Goal: Task Accomplishment & Management: Manage account settings

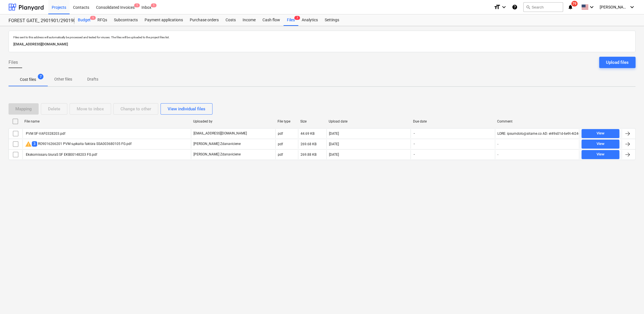
click at [84, 21] on div "Budget 1" at bounding box center [84, 19] width 20 height 11
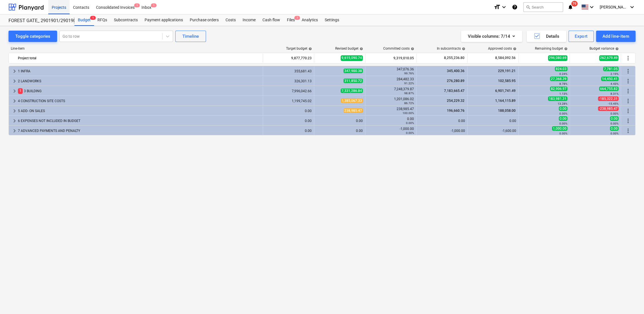
click at [64, 6] on div "Projects" at bounding box center [58, 7] width 21 height 14
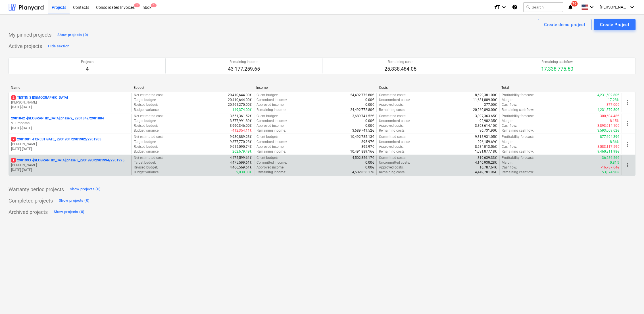
click at [37, 164] on p "[PERSON_NAME]" at bounding box center [70, 165] width 118 height 5
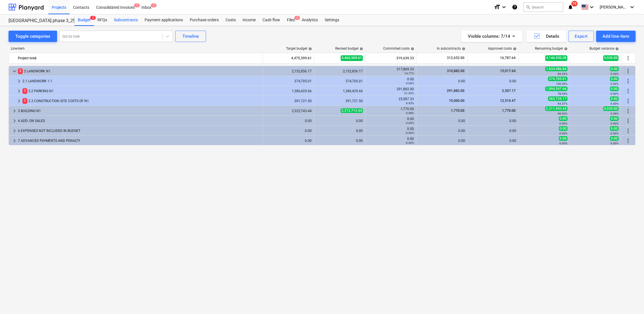
click at [126, 19] on div "Subcontracts" at bounding box center [126, 19] width 31 height 11
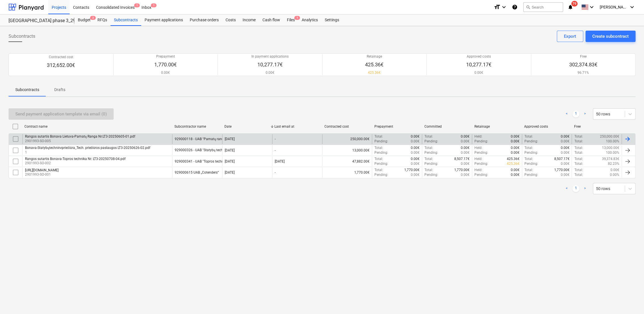
click at [627, 137] on div at bounding box center [627, 139] width 7 height 7
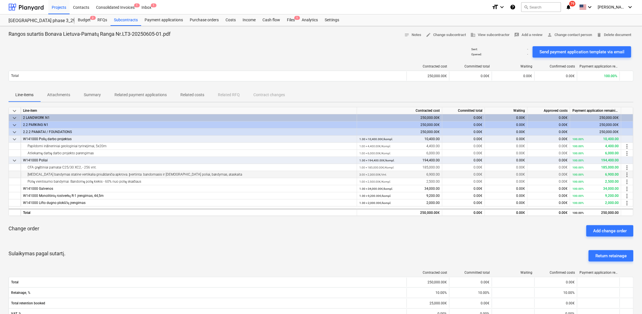
click at [626, 175] on span "more_vert" at bounding box center [627, 175] width 7 height 7
click at [630, 174] on li "Edit" at bounding box center [631, 174] width 17 height 13
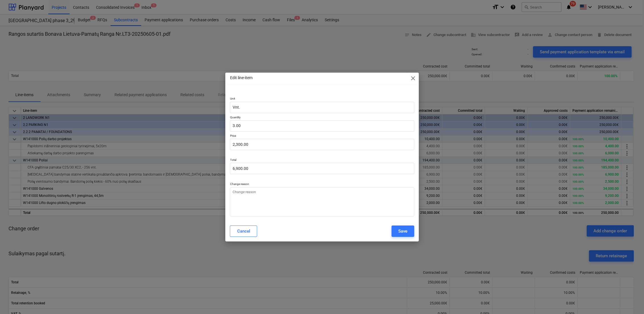
type textarea "x"
type input "3"
click at [260, 127] on input "3" at bounding box center [322, 125] width 184 height 11
type textarea "x"
type input "0.00"
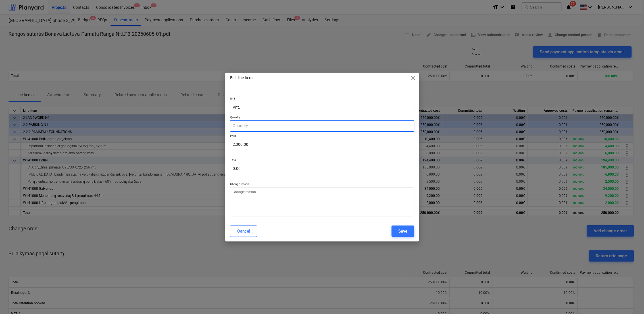
type textarea "x"
type input "0"
type textarea "x"
type input "0.00"
click at [318, 193] on textarea at bounding box center [322, 201] width 184 height 29
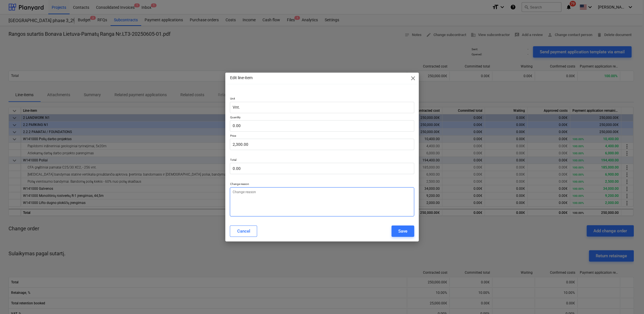
type textarea "x"
type textarea "K"
type textarea "x"
type textarea "Kl"
type textarea "x"
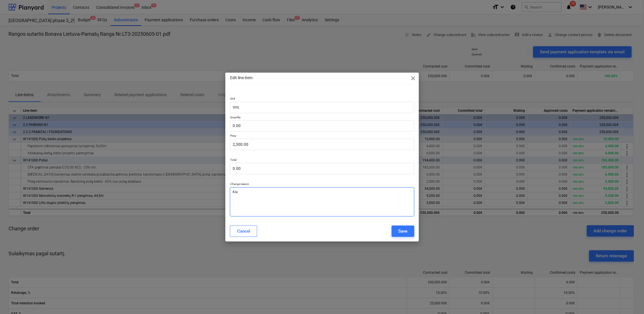
type textarea "Klai"
type textarea "x"
type textarea "Klaid"
type textarea "x"
type textarea "Klaidi"
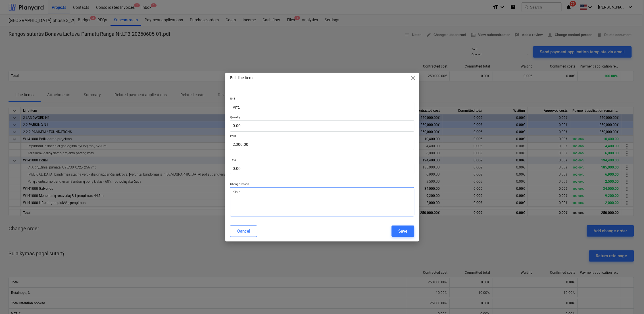
type textarea "x"
type textarea "Klaidin"
type textarea "x"
type textarea "Klaiding"
type textarea "x"
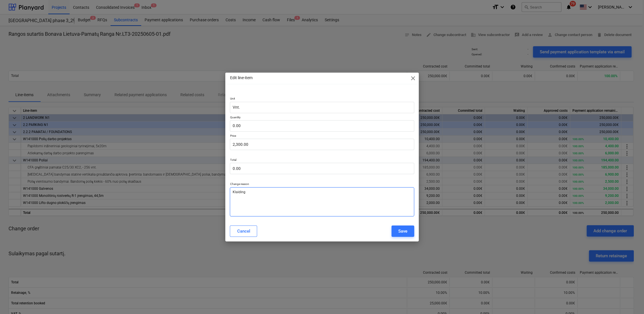
type textarea "Klaidinga"
type textarea "x"
type textarea "Klaidingai"
type textarea "x"
type textarea "Klaidingai"
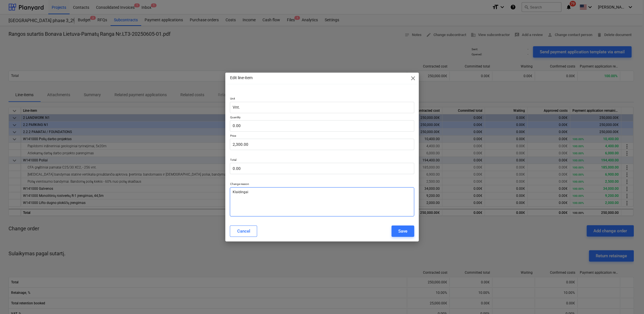
type textarea "x"
type textarea "Klaidingai s"
type textarea "x"
type textarea "Klaidingai su"
type textarea "x"
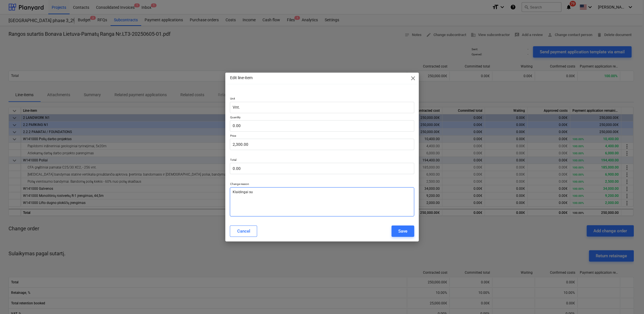
type textarea "Klaidingai suv"
type textarea "x"
type textarea "Klaidingai suve"
type textarea "x"
type textarea "Klaidingai suves"
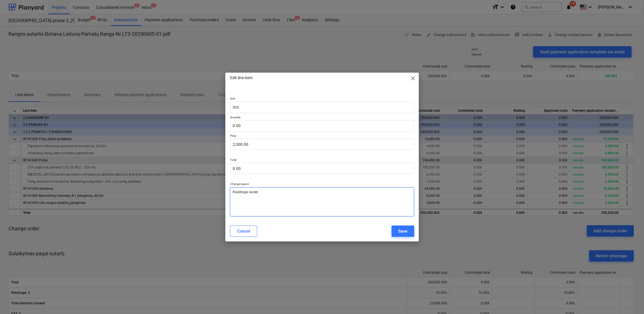
type textarea "x"
type textarea "Klaidingai suvest"
type textarea "x"
type textarea "Klaidingai suvesta"
click at [407, 228] on div "Save" at bounding box center [402, 231] width 9 height 7
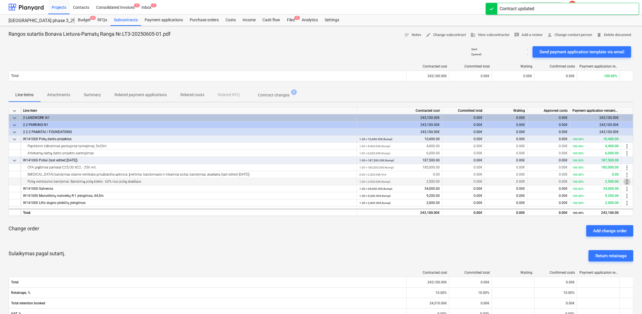
click at [627, 182] on span "more_vert" at bounding box center [627, 182] width 7 height 7
click at [634, 182] on li "Edit" at bounding box center [631, 182] width 17 height 13
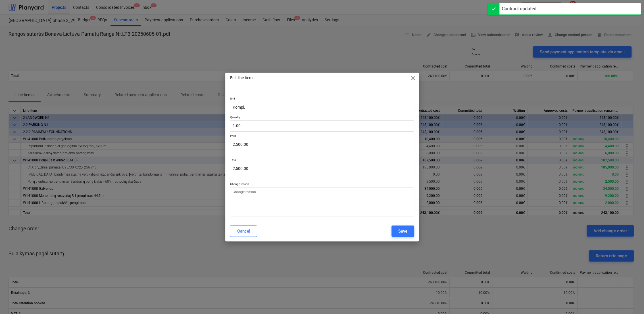
type textarea "x"
type input "2500"
click at [282, 145] on input "2500" at bounding box center [322, 144] width 184 height 11
type textarea "x"
type input "1"
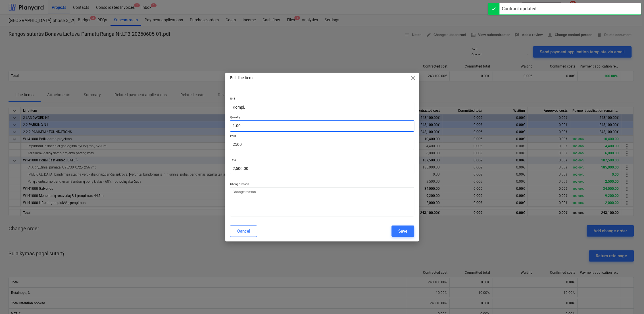
type input "2,500.00"
click at [279, 127] on input "1" at bounding box center [322, 125] width 184 height 11
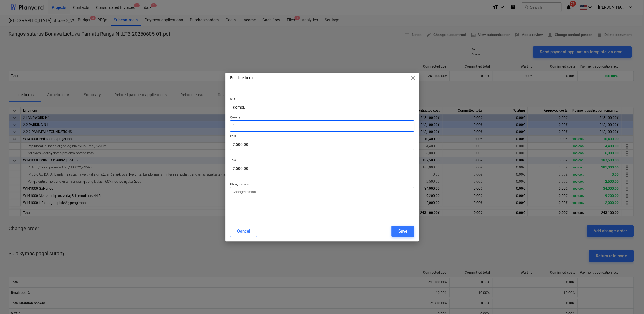
type textarea "x"
type input "0.00"
type textarea "x"
type input "0"
type textarea "x"
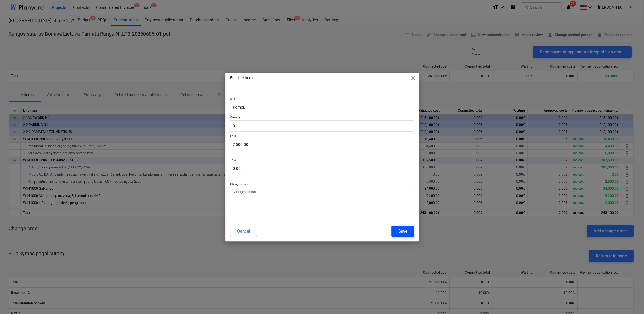
type input "0.00"
click at [405, 234] on div "Save" at bounding box center [402, 231] width 9 height 7
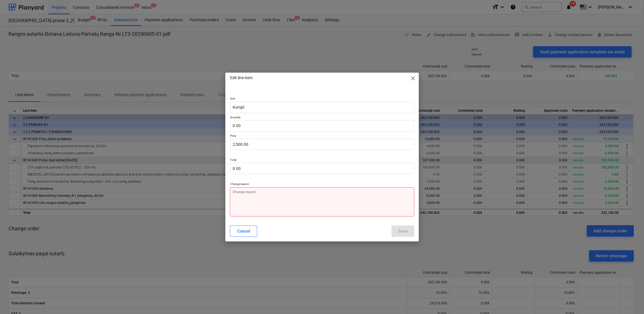
click at [257, 189] on textarea at bounding box center [322, 201] width 184 height 29
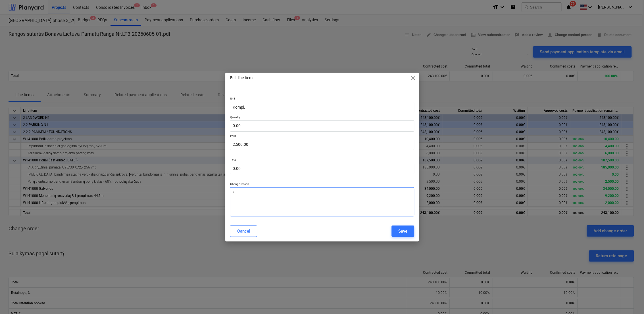
type textarea "x"
type textarea "k"
type textarea "x"
type textarea "kla"
type textarea "x"
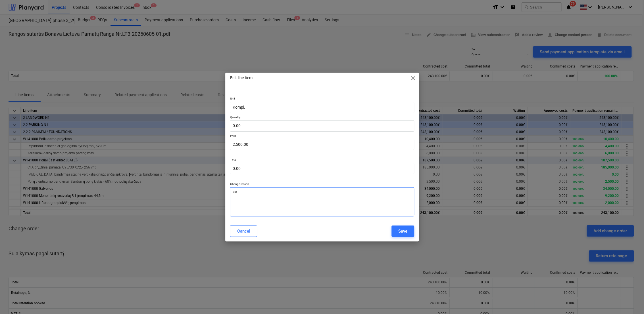
type textarea "klaI"
type textarea "x"
type textarea "kla"
type textarea "x"
type textarea "klaI"
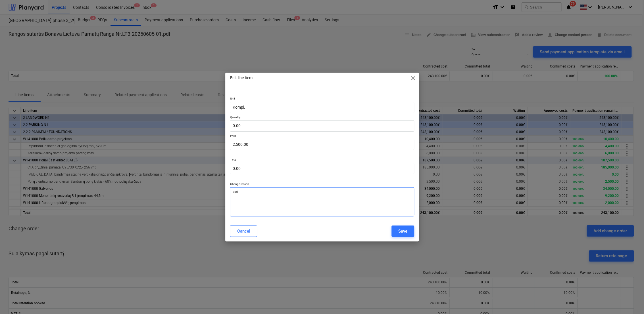
type textarea "x"
type textarea "klaID"
type textarea "x"
type textarea "klaIDI"
type textarea "x"
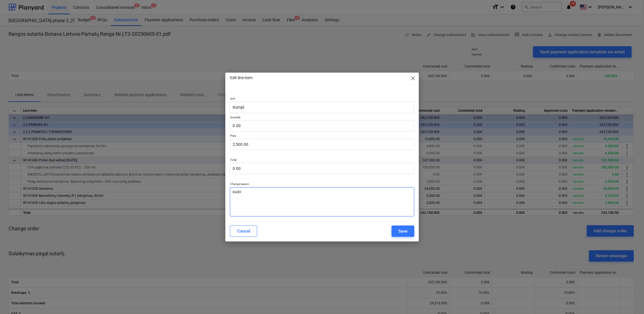
type textarea "klaIDIN"
type textarea "x"
type textarea "klaIDING"
type textarea "x"
type textarea "klaIDINGA"
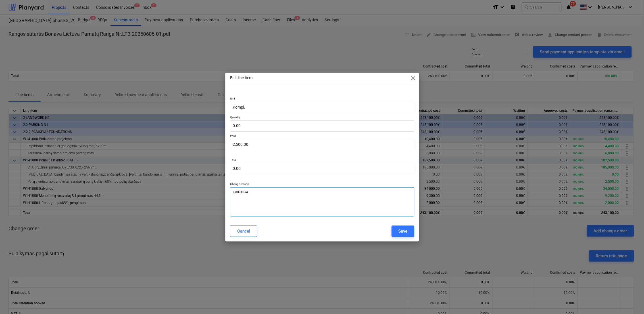
type textarea "x"
type textarea "klaIDINGAI"
type textarea "x"
type textarea "klaIDINGAI"
type textarea "x"
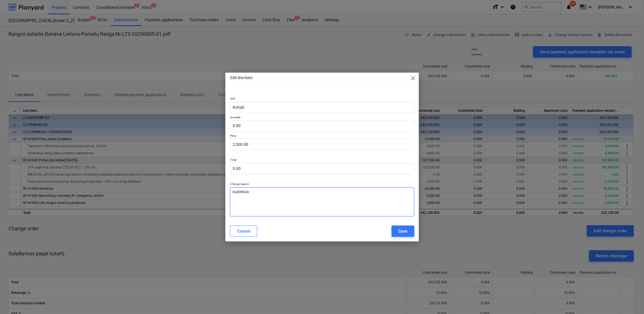
type textarea "klaIDINGAI S"
type textarea "x"
type textarea "klaIDINGAI SU"
type textarea "x"
type textarea "klaIDINGAI SUV"
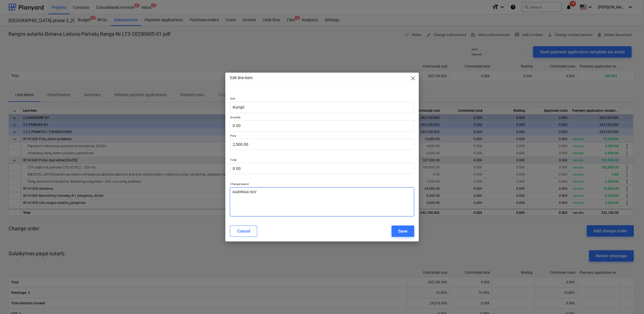
type textarea "x"
type textarea "klaIDINGAI SUVE"
type textarea "x"
type textarea "klaIDINGAI SUVES"
type textarea "x"
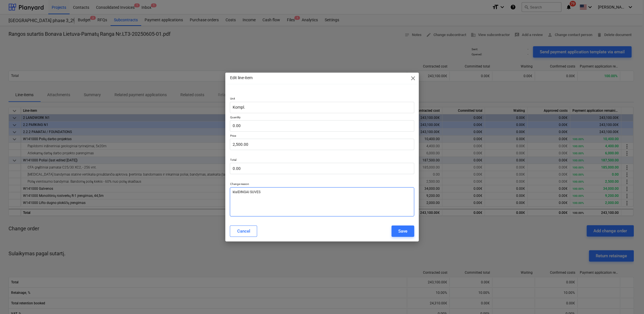
type textarea "klaIDINGAI SUVEST"
type textarea "x"
type textarea "klaIDINGAI SUVESTA"
drag, startPoint x: 260, startPoint y: 192, endPoint x: 238, endPoint y: 189, distance: 22.1
click at [238, 189] on textarea "klaIDINGAI SUVESTA" at bounding box center [322, 201] width 184 height 29
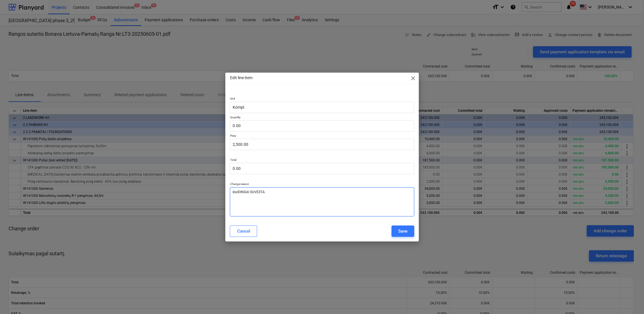
type textarea "x"
type textarea "klaI"
type textarea "x"
type textarea "klaId"
type textarea "x"
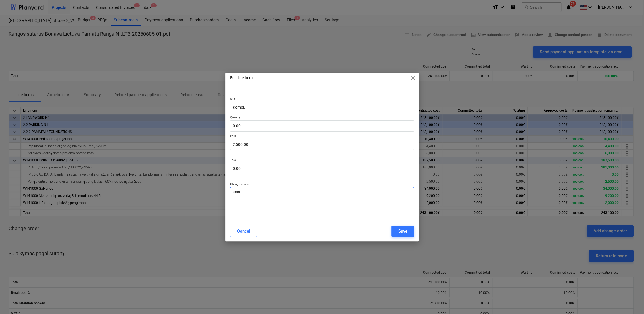
type textarea "klaIdi"
type textarea "x"
type textarea "klaIdin"
type textarea "x"
type textarea "klaIding"
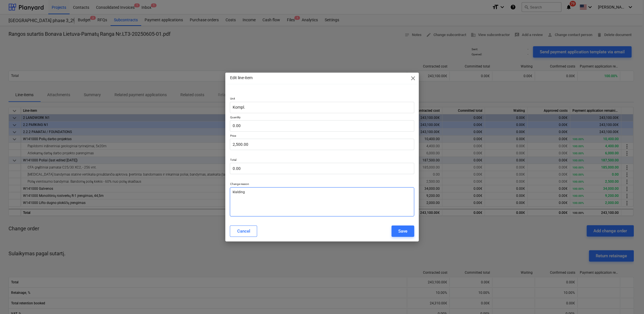
type textarea "x"
type textarea "klaIdinga"
type textarea "x"
type textarea "klaIdingai"
type textarea "x"
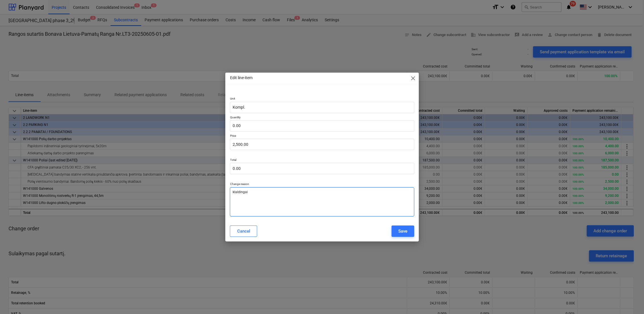
type textarea "klaIdingai"
type textarea "x"
type textarea "klaIdingai s"
type textarea "x"
type textarea "klaIdingai su"
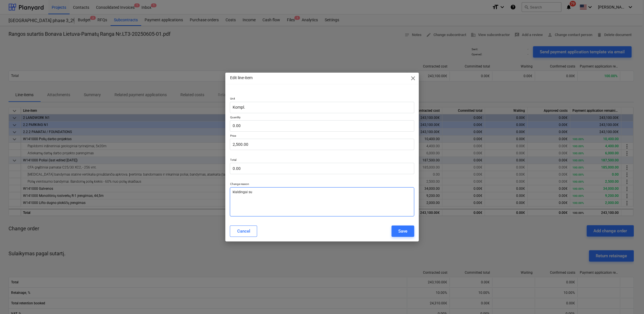
type textarea "x"
type textarea "klaIdingai suv"
type textarea "x"
type textarea "klaIdingai suve"
type textarea "x"
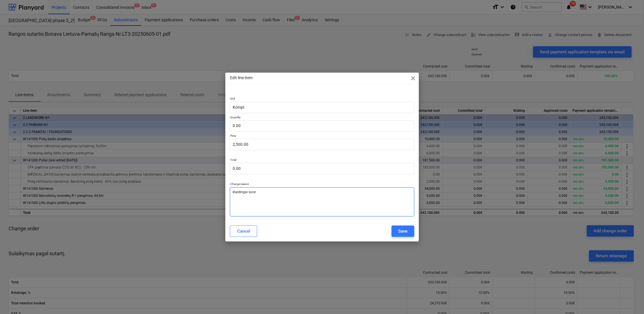
type textarea "klaIdingai suves"
type textarea "x"
type textarea "klaIdingai suvest"
type textarea "x"
type textarea "klaIdingai suvesta"
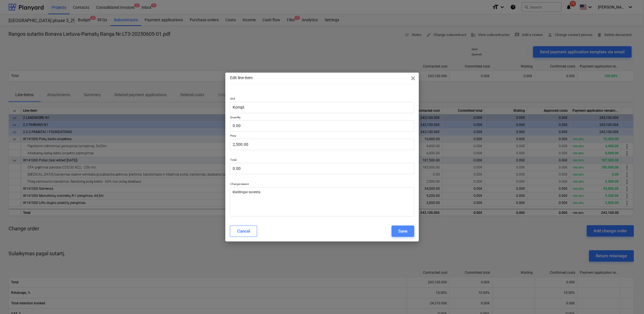
click at [410, 230] on button "Save" at bounding box center [402, 231] width 23 height 11
type textarea "x"
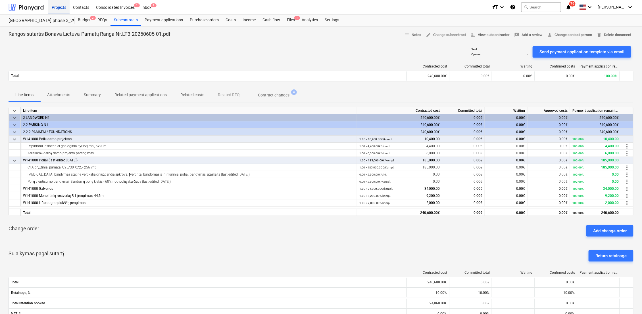
click at [61, 7] on div "Projects" at bounding box center [58, 7] width 21 height 14
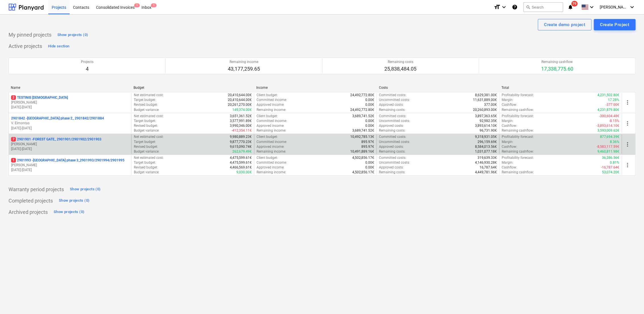
click at [46, 145] on p "[PERSON_NAME]" at bounding box center [70, 144] width 118 height 5
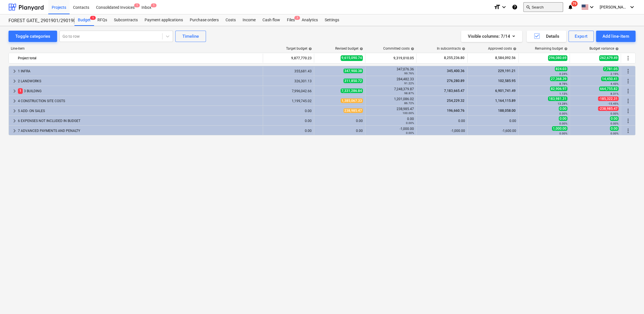
click at [548, 9] on button "search Search" at bounding box center [543, 7] width 40 height 10
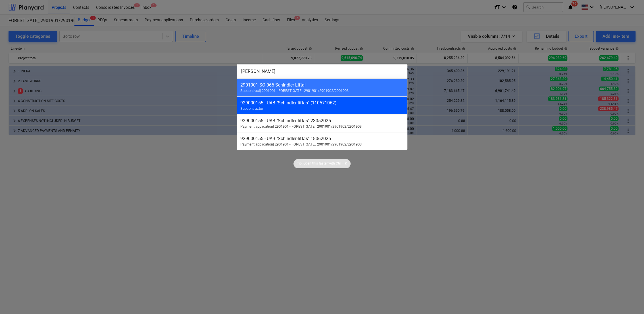
type input "[PERSON_NAME]"
click at [312, 104] on div "929000155 - UAB "Schindler-liftas" (110571062)" at bounding box center [322, 102] width 164 height 5
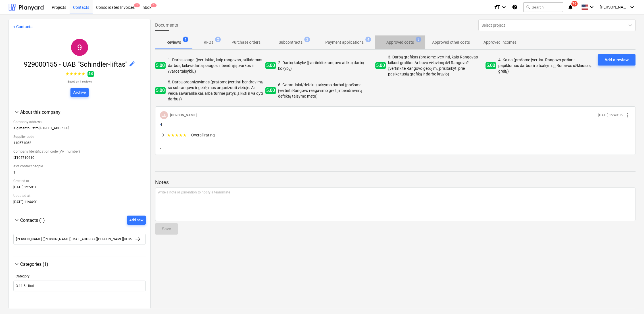
click at [411, 42] on p "Approved costs" at bounding box center [400, 42] width 28 height 6
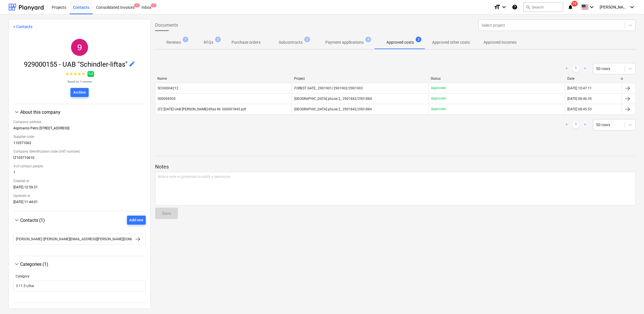
click at [285, 43] on p "Subcontracts" at bounding box center [291, 42] width 24 height 6
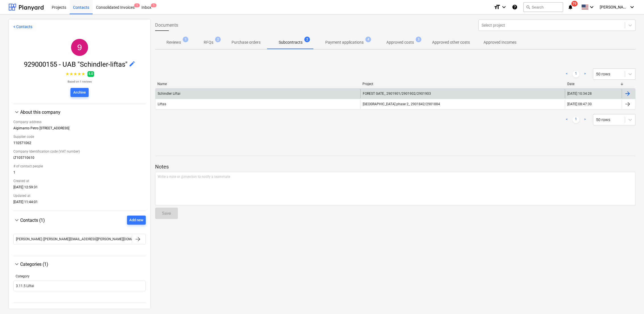
click at [625, 91] on div at bounding box center [627, 93] width 7 height 7
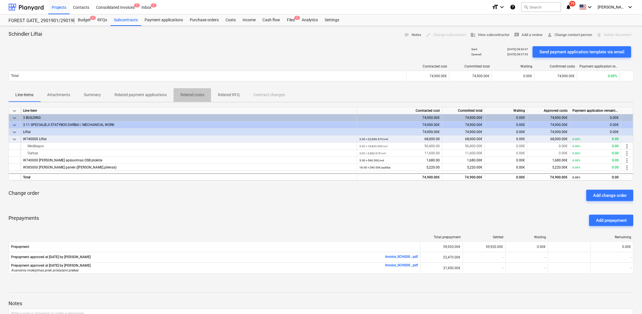
click at [194, 94] on p "Related costs" at bounding box center [192, 95] width 24 height 6
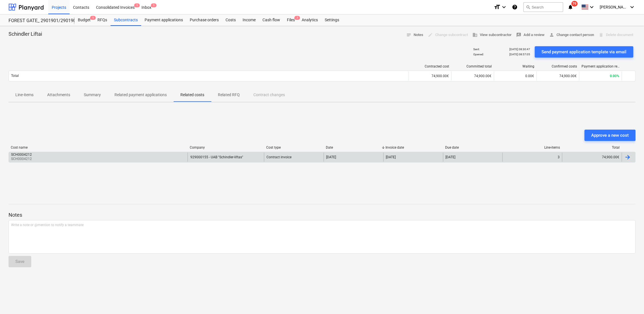
click at [631, 155] on div at bounding box center [627, 157] width 7 height 7
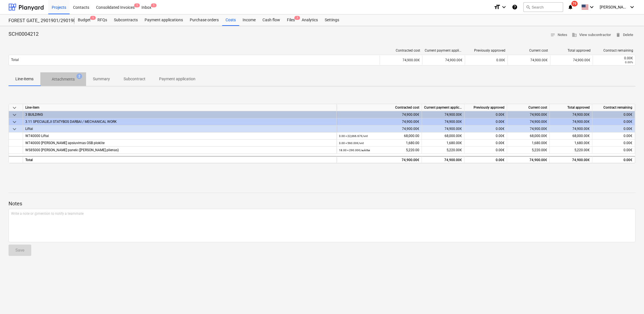
click at [72, 80] on p "Attachments" at bounding box center [63, 79] width 23 height 6
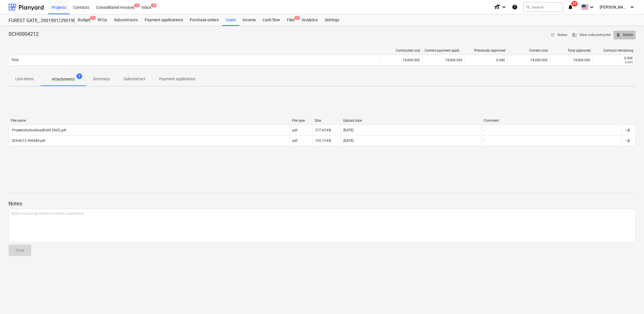
click at [628, 37] on span "delete Delete" at bounding box center [625, 35] width 18 height 7
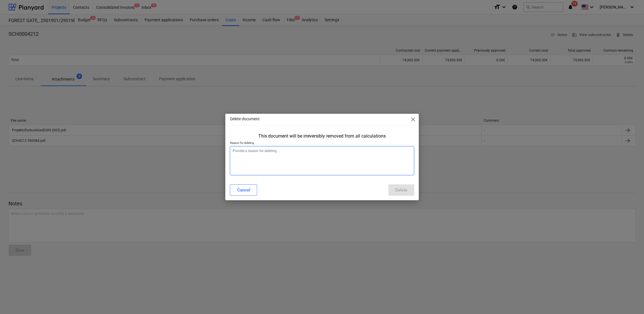
click at [290, 156] on textarea at bounding box center [322, 160] width 184 height 29
type textarea "x"
type textarea "B"
type textarea "x"
type textarea "Bl"
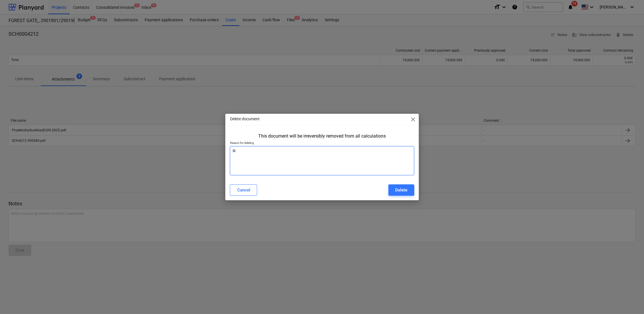
type textarea "x"
type textarea "Blo"
type textarea "x"
type textarea "Blog"
type textarea "x"
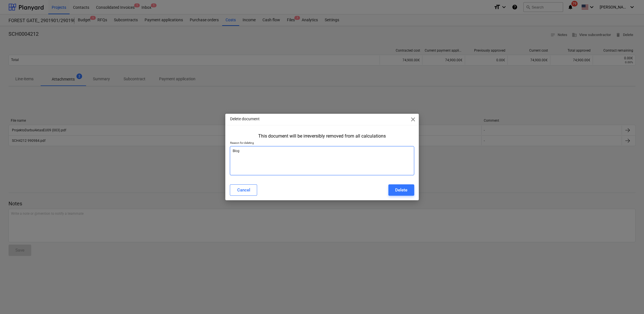
type textarea "Bloga"
type textarea "x"
type textarea "Blogai"
type textarea "x"
type textarea "Blogais"
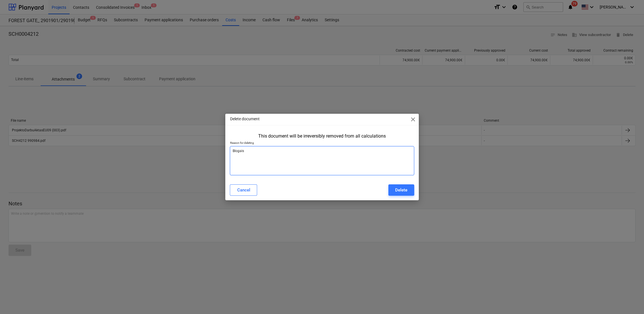
type textarea "x"
type textarea "Blogais"
type textarea "x"
type textarea "Blogais s"
type textarea "x"
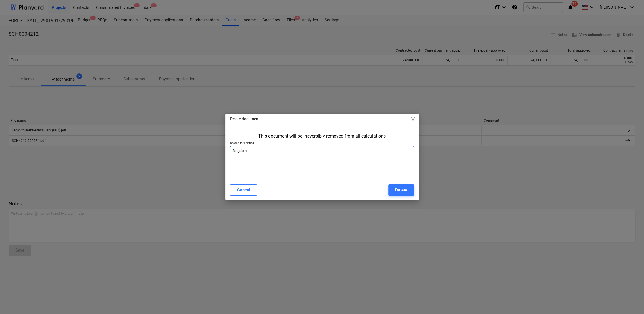
type textarea "Blogais su"
type textarea "x"
type textarea "Blogais suv"
type textarea "x"
type textarea "Blogais suve"
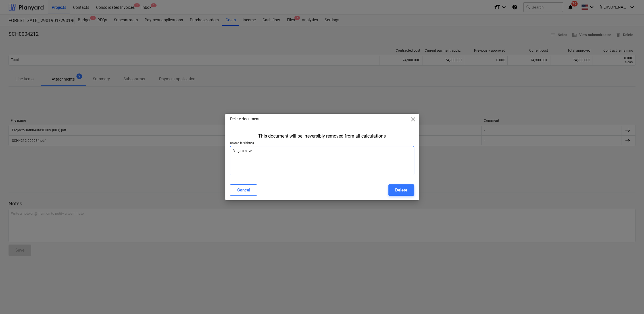
type textarea "x"
type textarea "Blogais suves"
type textarea "x"
type textarea "Blogais suvest"
type textarea "x"
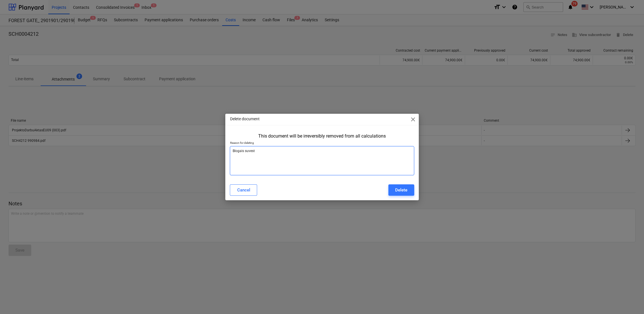
type textarea "Blogais suvesta"
drag, startPoint x: 243, startPoint y: 150, endPoint x: 243, endPoint y: 159, distance: 8.8
click at [244, 151] on textarea "Blogais suvesta" at bounding box center [322, 160] width 184 height 29
type textarea "x"
type textarea "Blogai suvesta"
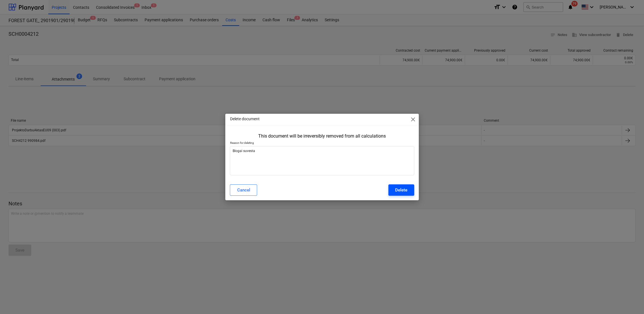
click at [398, 189] on div "Delete" at bounding box center [401, 190] width 12 height 7
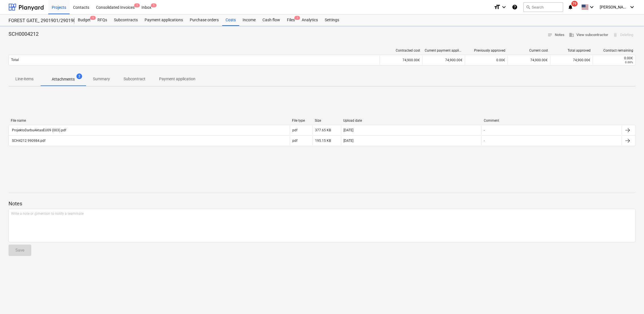
type textarea "x"
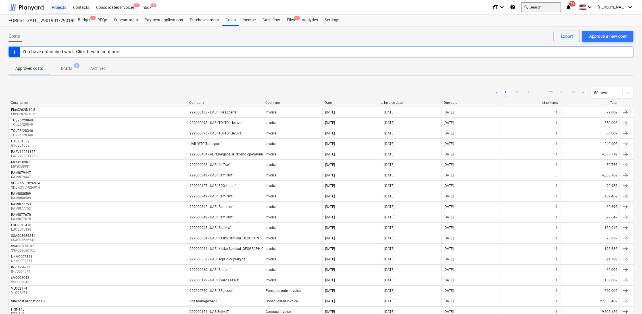
drag, startPoint x: 543, startPoint y: 4, endPoint x: 534, endPoint y: 10, distance: 11.0
click at [534, 10] on button "search Search" at bounding box center [541, 7] width 40 height 10
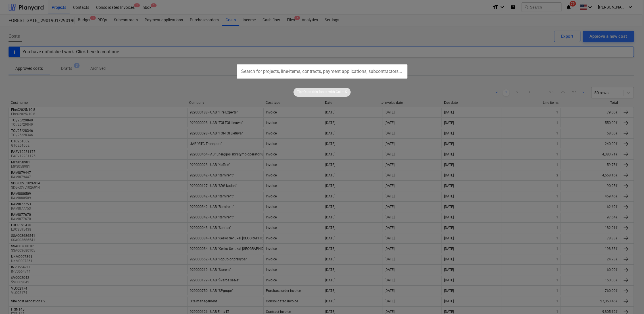
click at [288, 70] on input "text" at bounding box center [322, 71] width 170 height 14
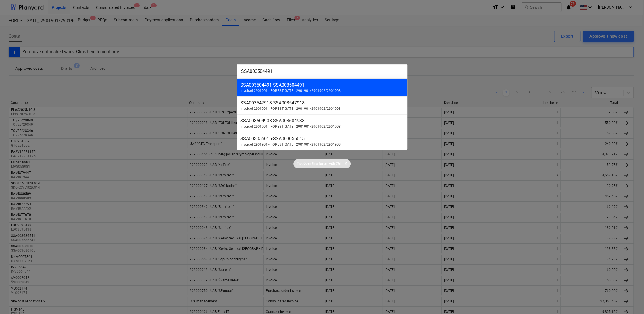
type input "SSA003504491"
click at [296, 91] on span "Invoice | 2901901 - FOREST GATE_ 2901901/2901902/2901903" at bounding box center [290, 91] width 100 height 4
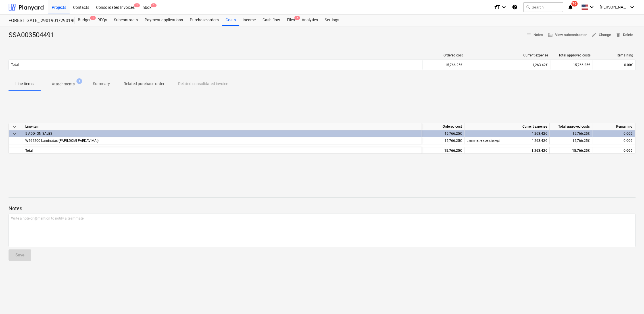
click at [632, 34] on span "delete Delete" at bounding box center [625, 35] width 18 height 7
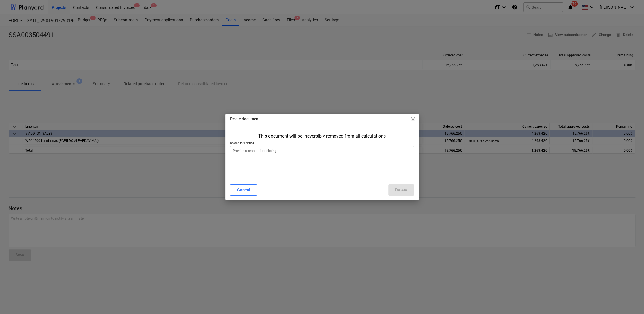
click at [257, 146] on p "Reason for deleting" at bounding box center [322, 143] width 184 height 5
drag, startPoint x: 257, startPoint y: 151, endPoint x: 259, endPoint y: 143, distance: 8.0
click at [257, 151] on textarea at bounding box center [322, 160] width 184 height 29
type textarea "x"
type textarea "B"
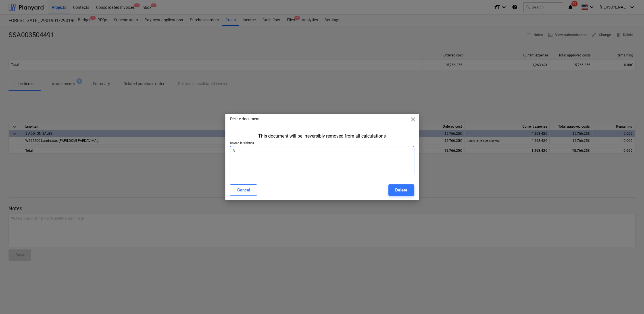
type textarea "x"
type textarea "Bl"
type textarea "x"
type textarea "Blo"
type textarea "x"
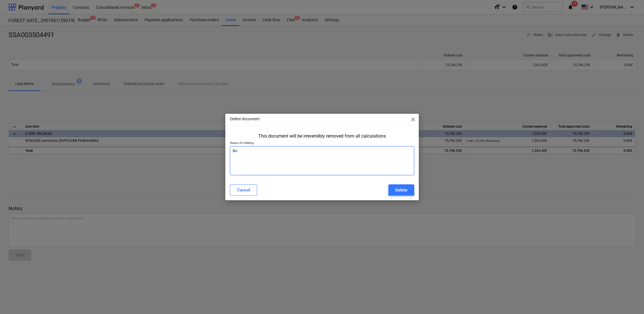
type textarea "Blog"
type textarea "x"
type textarea "Bloga"
type textarea "x"
type textarea "Blogai"
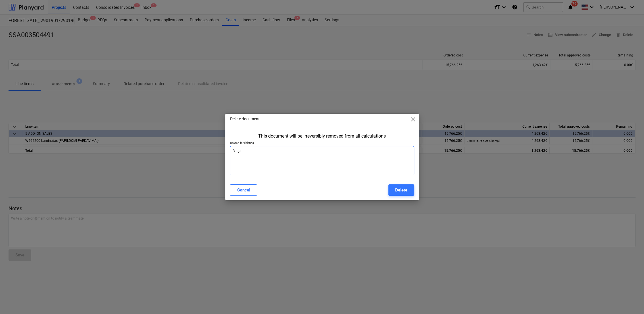
type textarea "x"
type textarea "Blogai"
type textarea "x"
type textarea "Blogai s"
type textarea "x"
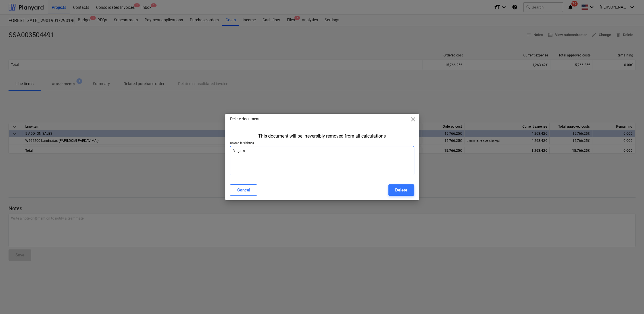
type textarea "Blogai su"
type textarea "x"
type textarea "Blogai suv"
type textarea "x"
type textarea "Blogai suve"
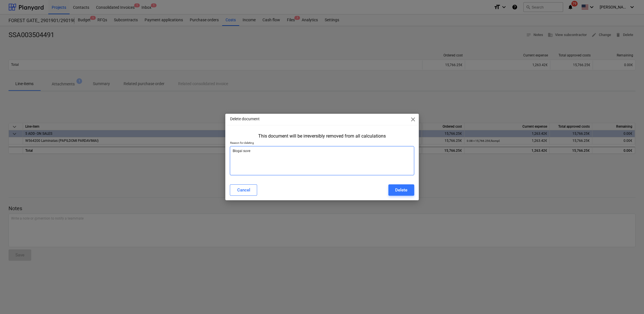
type textarea "x"
type textarea "Blogai suves"
type textarea "x"
type textarea "Blogai suvest"
type textarea "x"
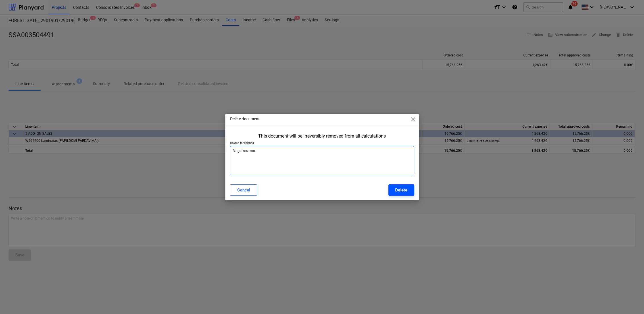
type textarea "Blogai suvesta"
click at [408, 191] on button "Delete" at bounding box center [401, 190] width 26 height 11
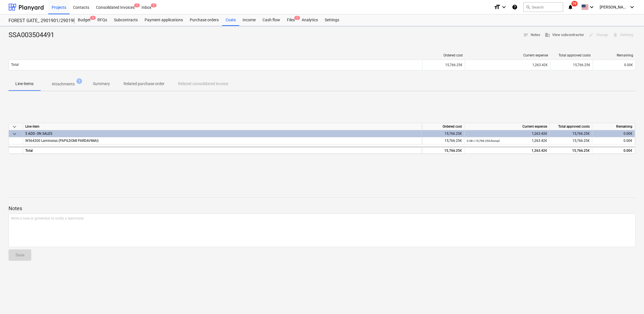
type textarea "x"
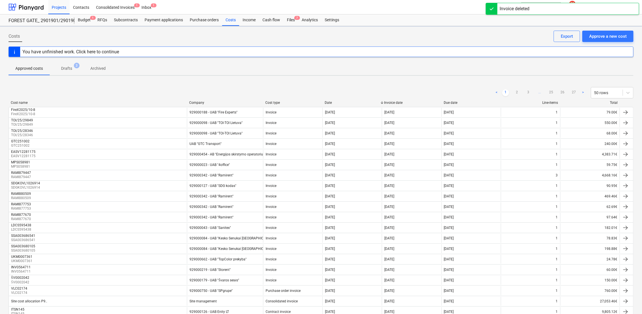
click at [398, 68] on div "Approved costs Drafts 3 Archived" at bounding box center [321, 69] width 625 height 14
click at [123, 9] on div "Consolidated Invoices 1" at bounding box center [115, 7] width 45 height 14
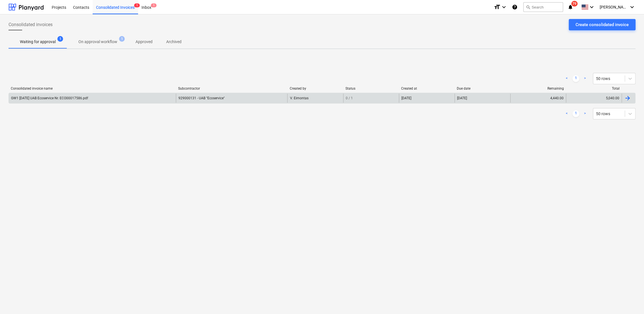
click at [631, 102] on div at bounding box center [629, 98] width 14 height 9
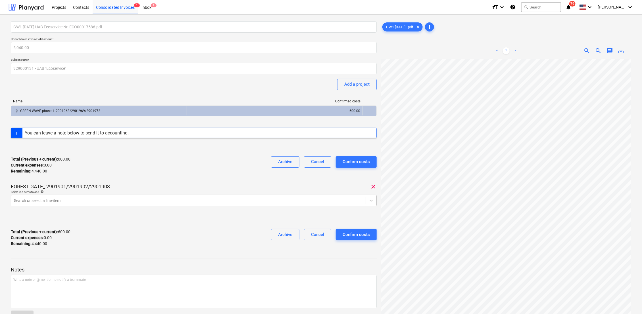
click at [89, 201] on div at bounding box center [188, 201] width 349 height 6
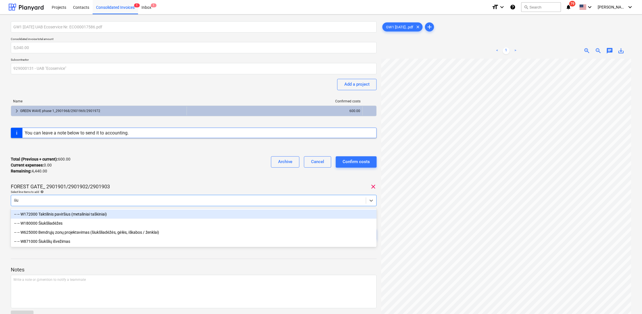
type input "šiuk"
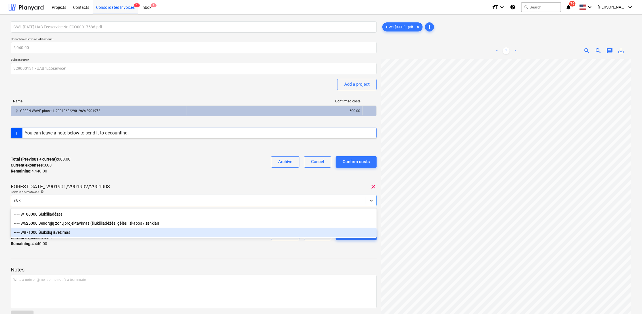
click at [66, 233] on div "-- -- W871000 Šiukšlių išvežimas" at bounding box center [194, 232] width 366 height 9
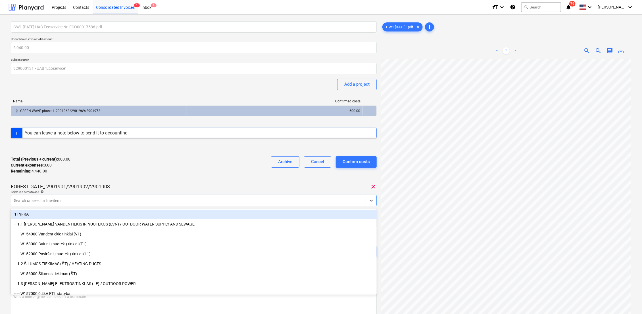
click at [139, 170] on div "Total (Previous + current) : 600.00 Current expenses : 0.00 Remaining : 4,440.0…" at bounding box center [194, 165] width 366 height 27
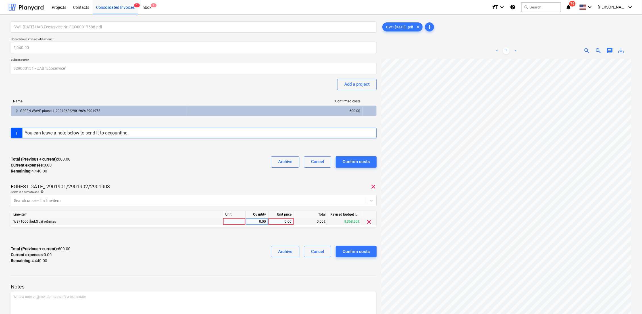
click at [235, 222] on div at bounding box center [234, 221] width 23 height 7
type input "k-tas"
click at [252, 222] on div "0.00" at bounding box center [257, 221] width 18 height 7
type input "1"
click at [278, 222] on div "0.00" at bounding box center [281, 221] width 21 height 7
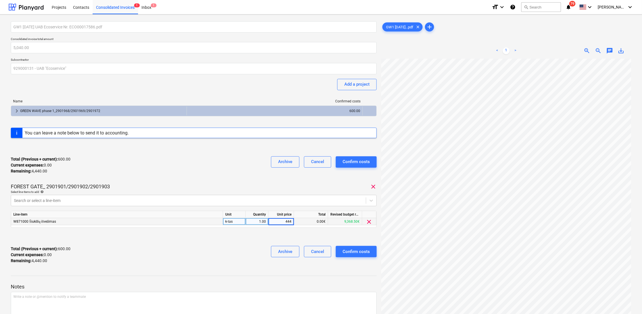
type input "4440"
click at [268, 236] on div at bounding box center [194, 237] width 366 height 9
click at [359, 254] on div "Confirm costs" at bounding box center [356, 251] width 27 height 7
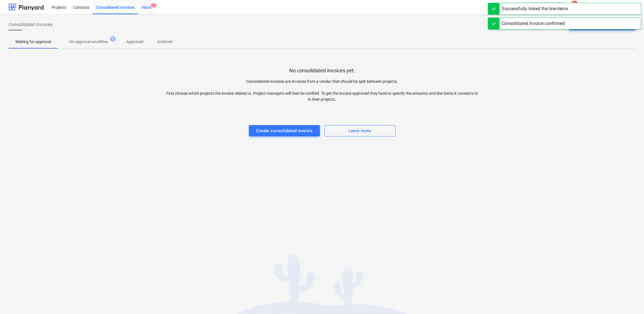
click at [145, 9] on div "Inbox 1" at bounding box center [146, 7] width 17 height 14
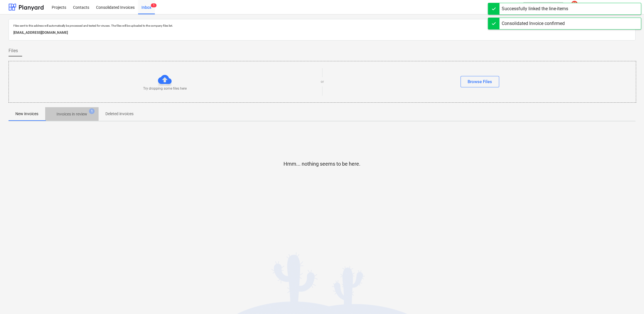
click at [68, 117] on p "Invoices in review" at bounding box center [72, 114] width 31 height 6
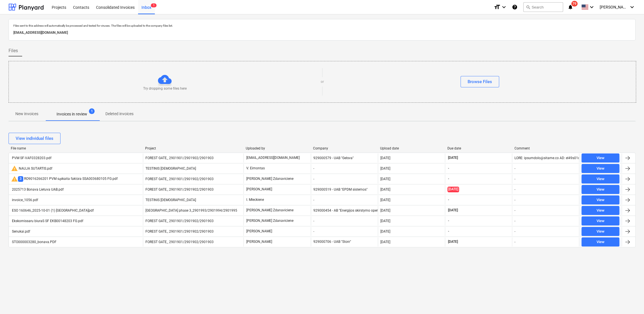
click at [97, 137] on div "View individual files" at bounding box center [322, 138] width 627 height 11
click at [61, 8] on div "Projects" at bounding box center [58, 7] width 21 height 14
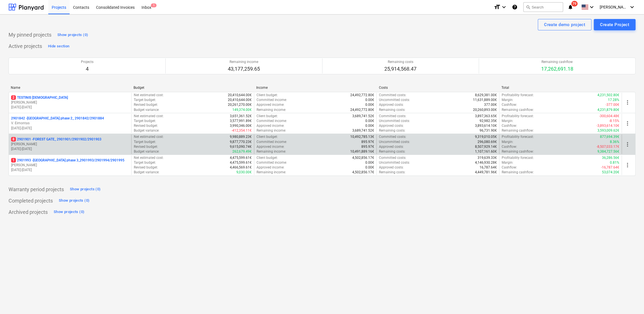
click at [73, 145] on p "[PERSON_NAME]" at bounding box center [70, 144] width 118 height 5
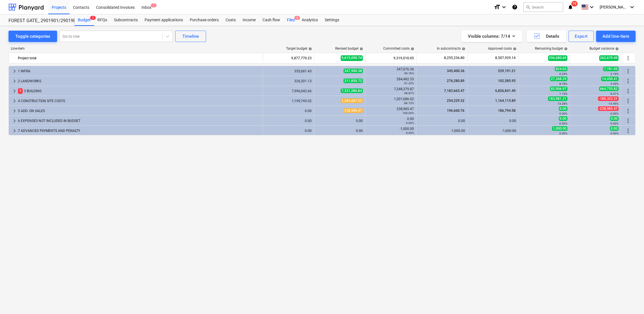
click at [291, 20] on div "Files 8" at bounding box center [291, 19] width 15 height 11
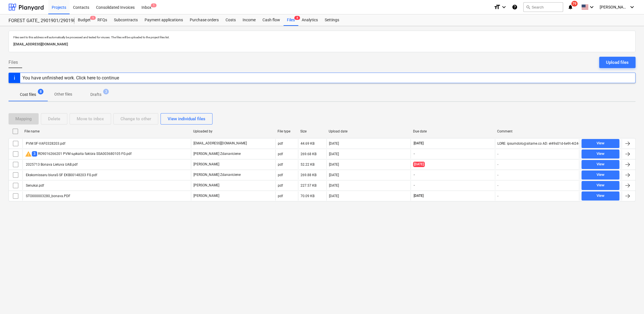
click at [95, 94] on p "Drafts" at bounding box center [95, 95] width 11 height 6
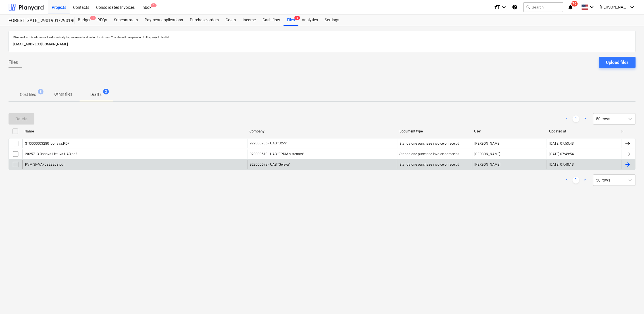
click at [632, 166] on div at bounding box center [629, 164] width 14 height 9
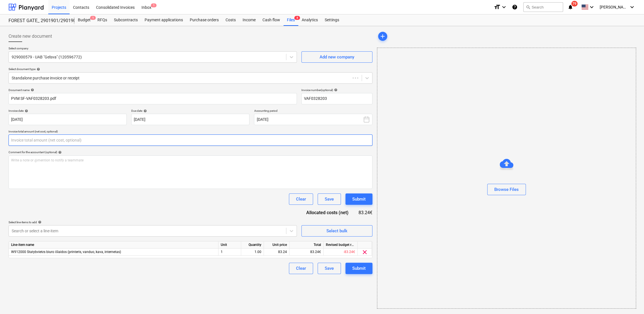
click at [105, 140] on input "text" at bounding box center [191, 140] width 364 height 11
type input "VAF0328203"
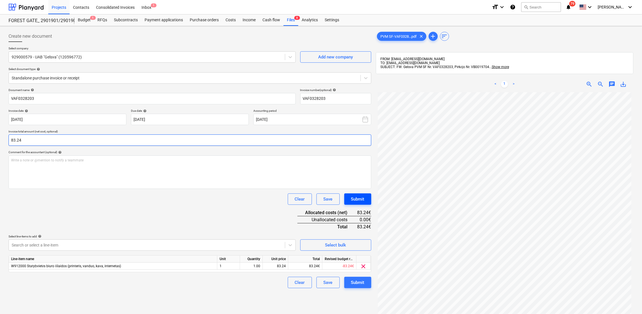
type input "83.24"
click at [362, 200] on div "Submit" at bounding box center [357, 199] width 13 height 7
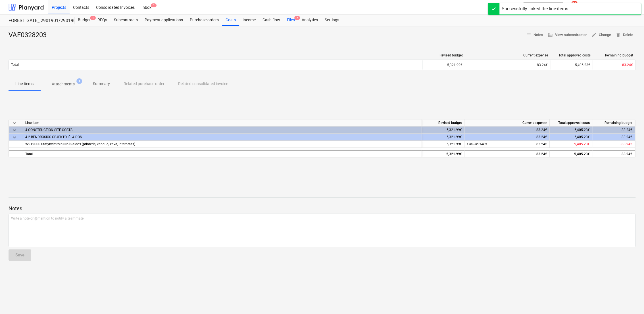
click at [293, 21] on div "Files 7" at bounding box center [291, 19] width 15 height 11
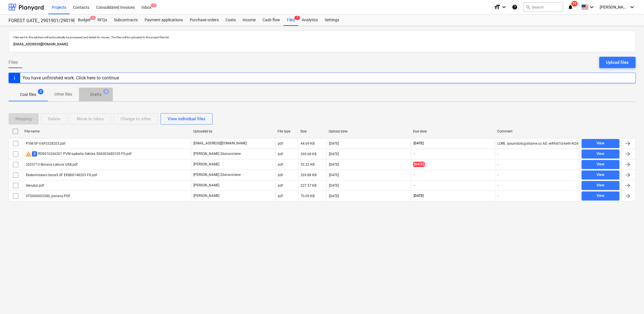
click at [96, 98] on span "Drafts 3" at bounding box center [96, 94] width 34 height 10
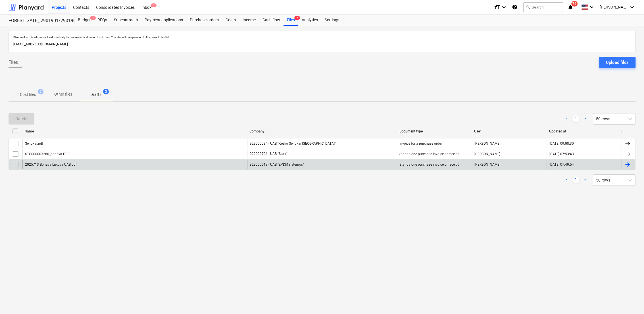
click at [627, 164] on div at bounding box center [627, 164] width 7 height 7
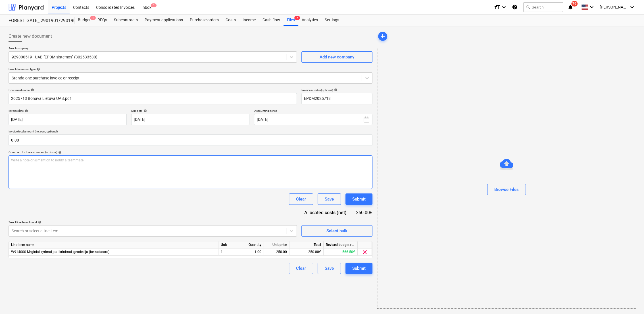
type input "EPDM2025713"
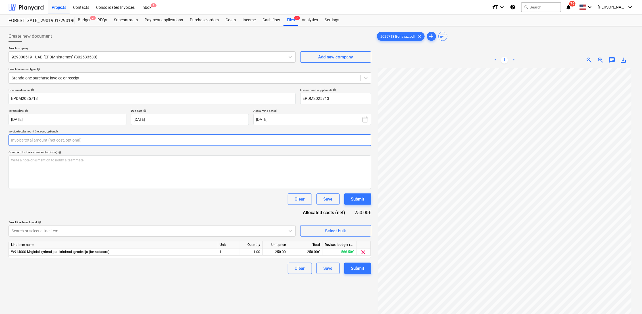
click at [87, 140] on input "text" at bounding box center [190, 140] width 363 height 11
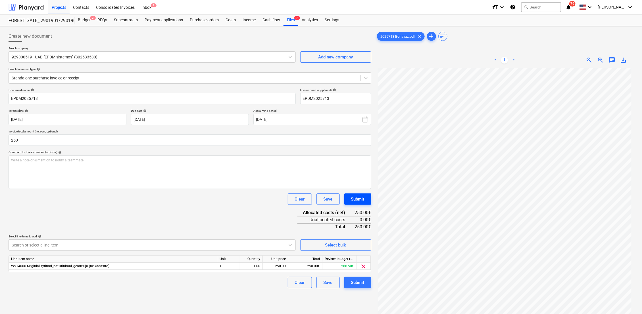
type input "250.00"
click at [355, 198] on div "Submit" at bounding box center [357, 199] width 13 height 7
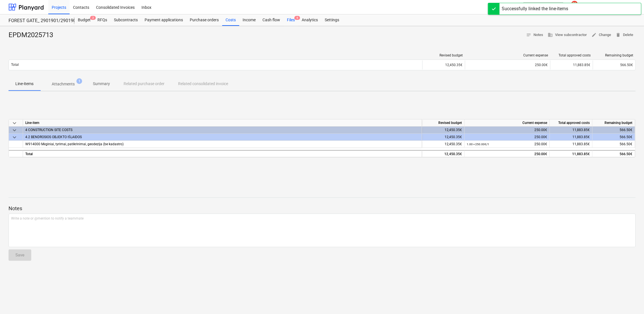
click at [293, 23] on div "Files 6" at bounding box center [291, 19] width 15 height 11
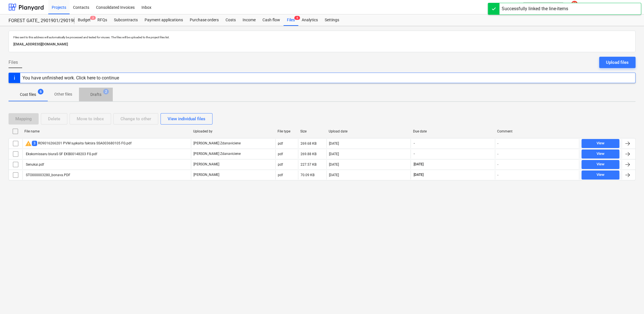
click at [96, 96] on p "Drafts" at bounding box center [95, 95] width 11 height 6
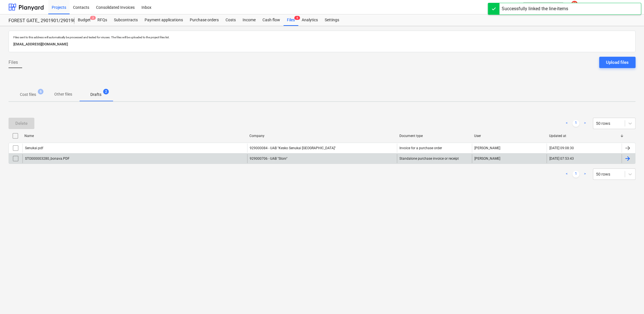
click at [627, 160] on div at bounding box center [627, 158] width 7 height 7
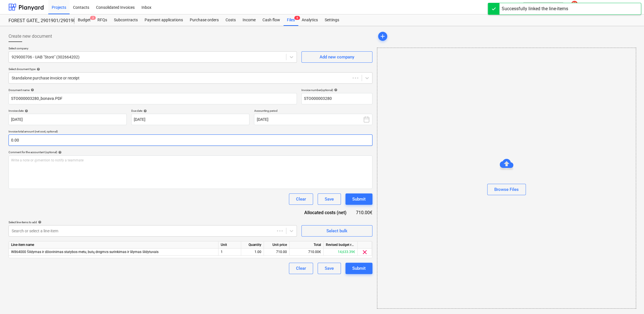
type input "STO000003280"
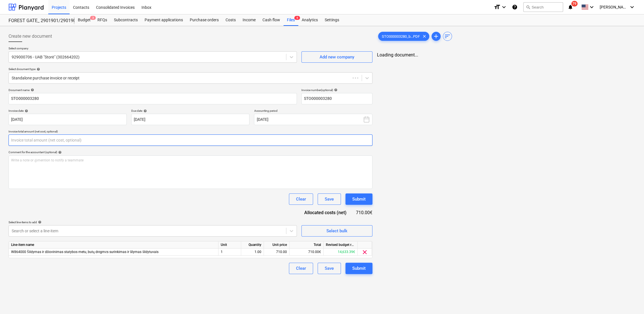
click at [127, 136] on input "text" at bounding box center [191, 140] width 364 height 11
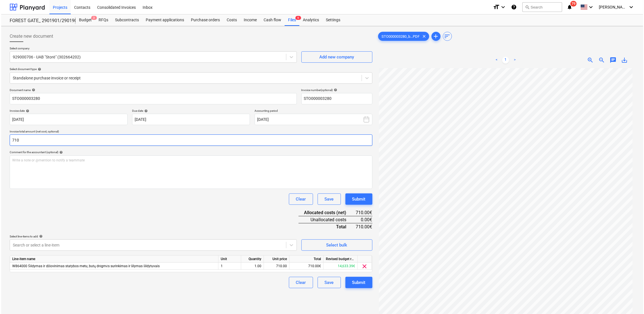
scroll to position [61, 0]
type input "710.00"
click at [357, 201] on div "Submit" at bounding box center [357, 199] width 13 height 7
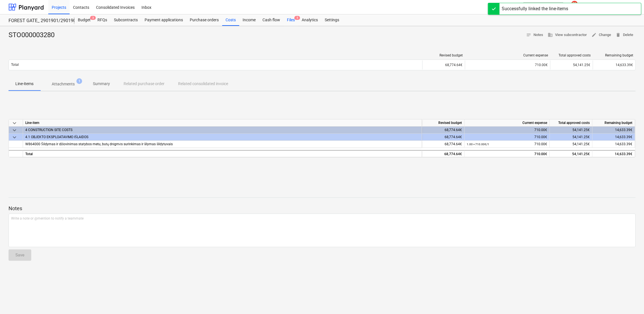
click at [290, 19] on div "Files 5" at bounding box center [291, 19] width 15 height 11
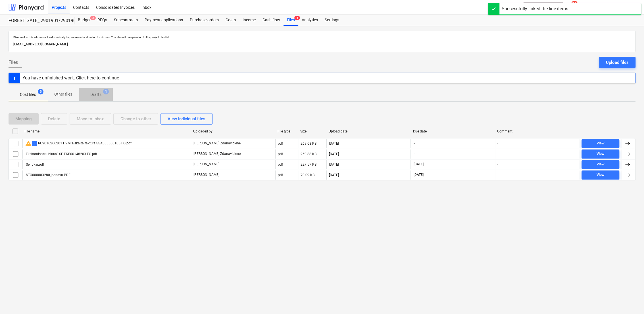
click at [101, 93] on p "Drafts" at bounding box center [95, 95] width 11 height 6
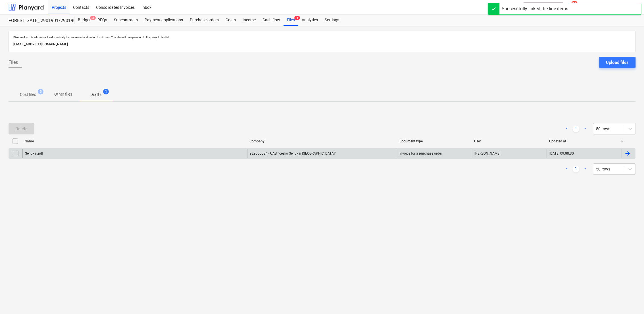
click at [612, 152] on div "[DATE] 09:08:30" at bounding box center [584, 153] width 75 height 9
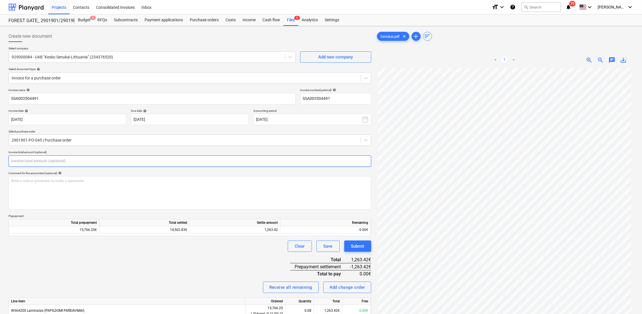
click at [56, 163] on input "text" at bounding box center [190, 161] width 363 height 11
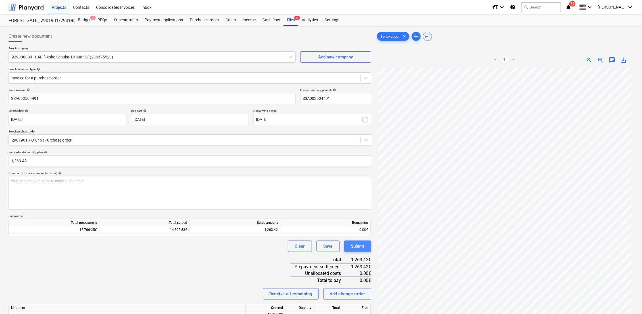
click at [364, 246] on div "Submit" at bounding box center [357, 246] width 13 height 7
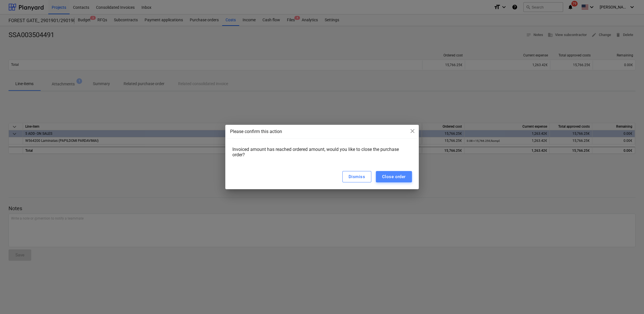
click at [401, 180] on div "Close order" at bounding box center [394, 176] width 24 height 7
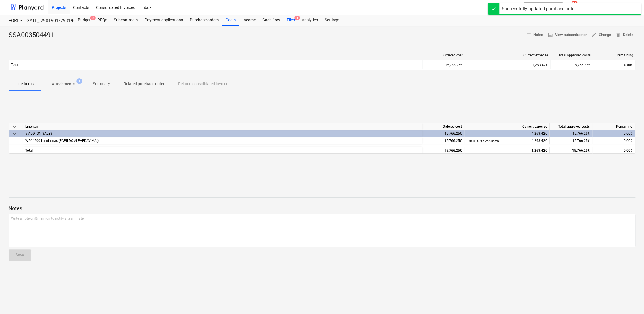
click at [290, 22] on div "Files 4" at bounding box center [291, 19] width 15 height 11
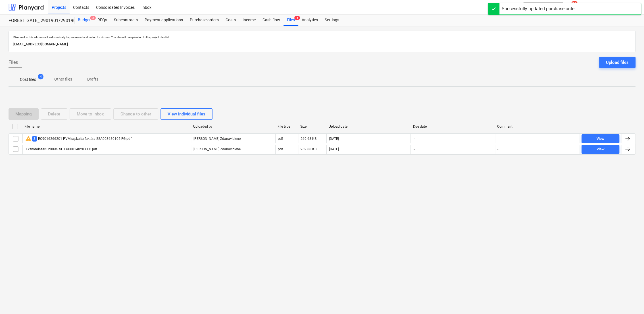
click at [87, 21] on div "Budget 3" at bounding box center [84, 19] width 20 height 11
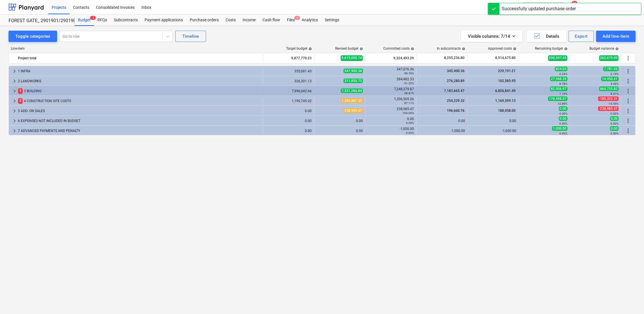
click at [11, 91] on div "keyboard_arrow_right 1 3 BUILDING" at bounding box center [136, 91] width 254 height 9
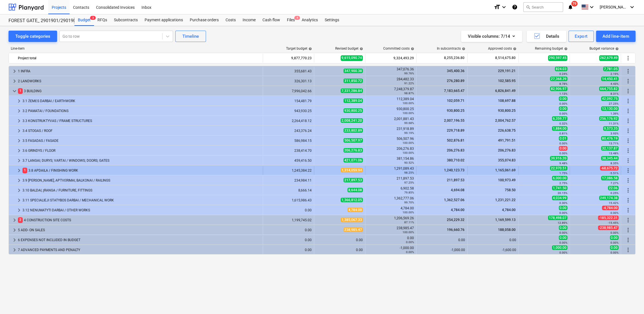
click at [20, 168] on span "keyboard_arrow_right" at bounding box center [19, 170] width 7 height 7
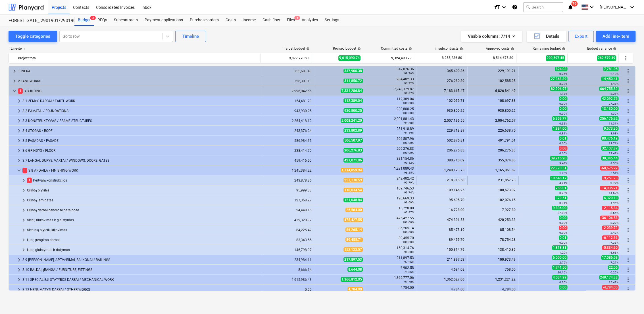
click at [27, 179] on span "keyboard_arrow_right" at bounding box center [23, 180] width 7 height 7
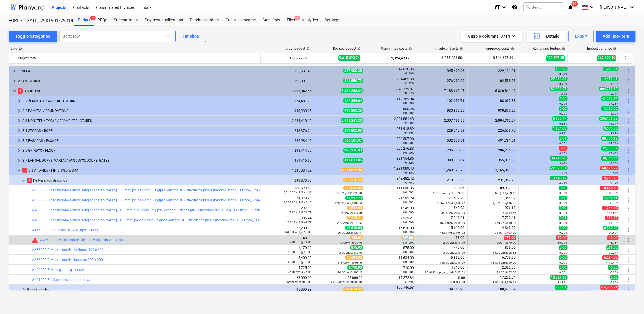
drag, startPoint x: 401, startPoint y: 238, endPoint x: 412, endPoint y: 239, distance: 10.8
click at [412, 239] on div "237.00 150.00%" at bounding box center [391, 240] width 46 height 9
copy span "237.00"
click at [318, 240] on span "edit" at bounding box center [320, 240] width 5 height 5
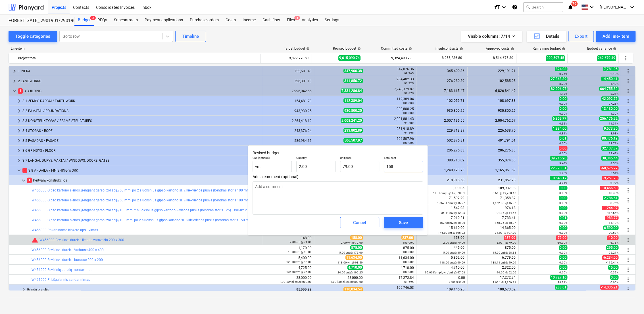
drag, startPoint x: 386, startPoint y: 166, endPoint x: 396, endPoint y: 164, distance: 10.5
click at [383, 164] on div "Total cost 158" at bounding box center [404, 164] width 44 height 21
paste input "237.00"
click at [401, 224] on div "Save" at bounding box center [403, 222] width 9 height 7
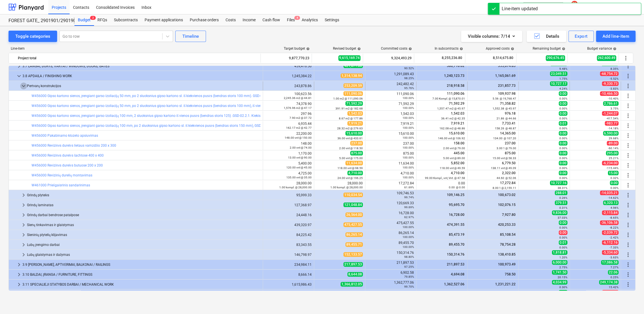
click at [21, 84] on span "keyboard_arrow_down" at bounding box center [23, 86] width 7 height 7
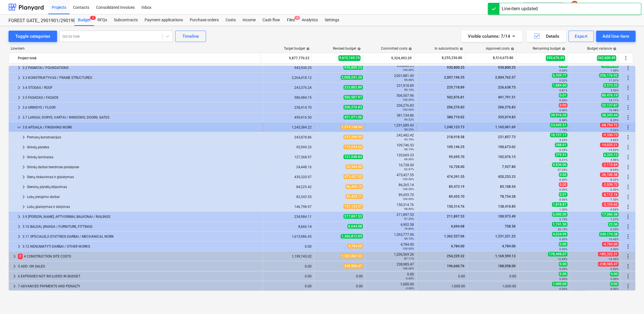
click at [17, 128] on span "keyboard_arrow_down" at bounding box center [19, 127] width 7 height 7
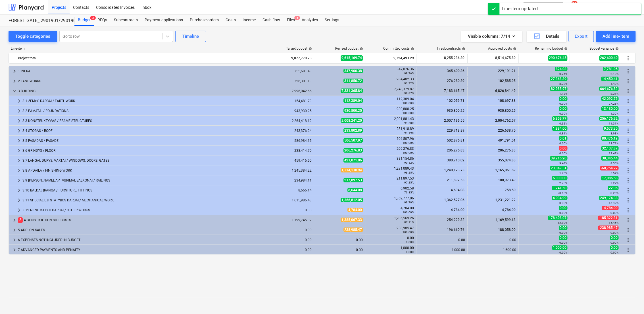
scroll to position [0, 0]
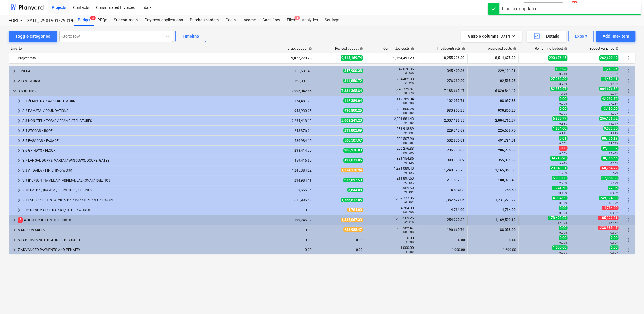
click at [12, 220] on span "keyboard_arrow_right" at bounding box center [14, 220] width 7 height 7
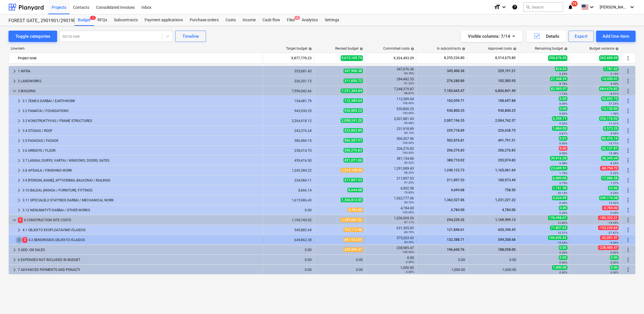
click at [18, 240] on span "keyboard_arrow_right" at bounding box center [19, 240] width 7 height 7
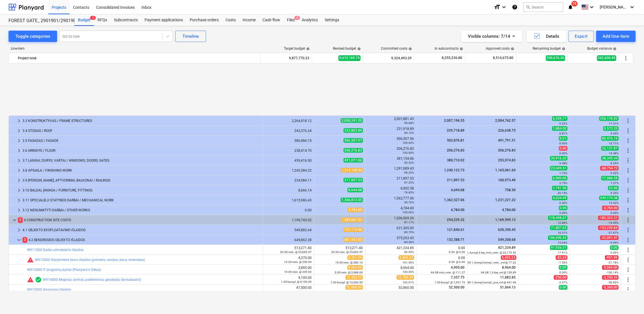
scroll to position [63, 0]
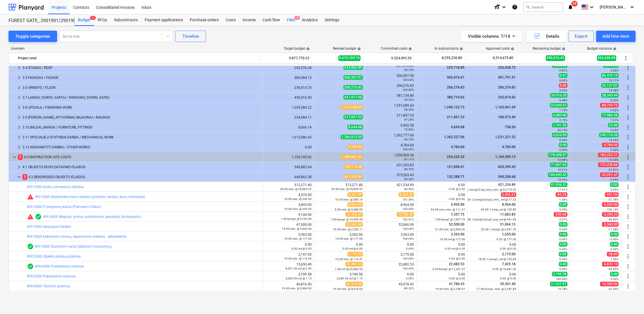
click at [295, 17] on span "4" at bounding box center [297, 18] width 6 height 4
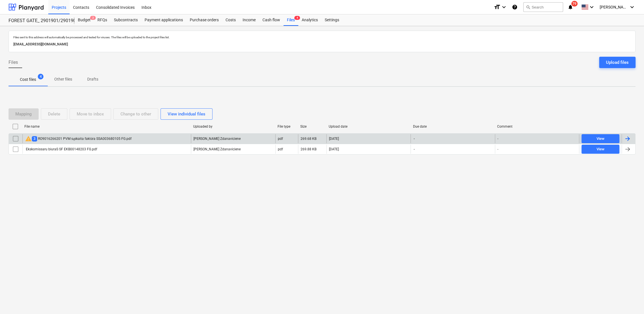
click at [19, 138] on input "checkbox" at bounding box center [15, 138] width 9 height 9
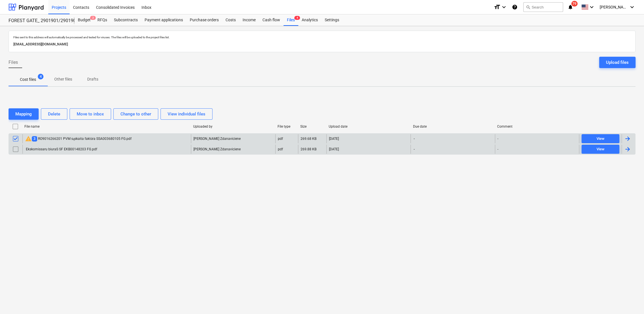
click at [15, 148] on input "checkbox" at bounding box center [15, 149] width 9 height 9
click at [53, 114] on div "Delete" at bounding box center [54, 114] width 12 height 7
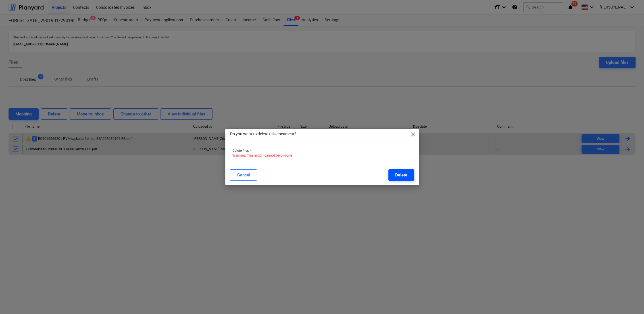
click at [397, 177] on div "Delete" at bounding box center [401, 175] width 12 height 7
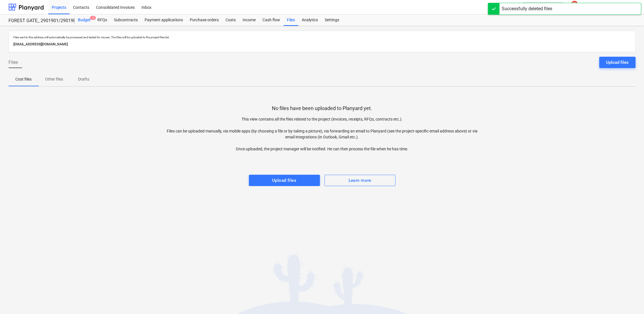
drag, startPoint x: 87, startPoint y: 22, endPoint x: 84, endPoint y: 22, distance: 3.2
click at [87, 22] on div "Budget 2" at bounding box center [84, 19] width 20 height 11
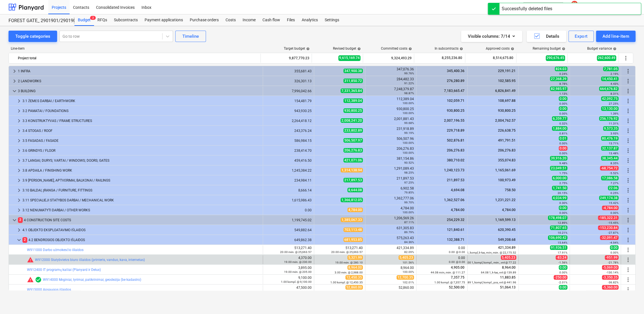
scroll to position [63, 0]
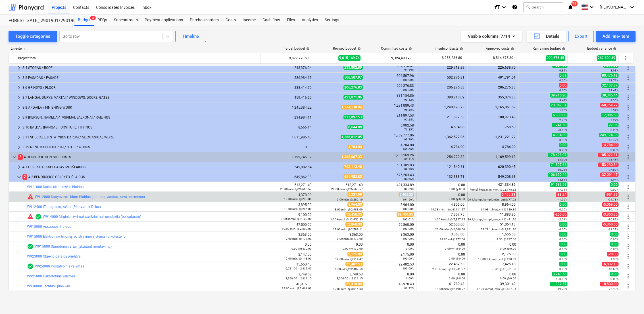
drag, startPoint x: 398, startPoint y: 195, endPoint x: 411, endPoint y: 195, distance: 13.1
click at [411, 195] on span "5,405.23" at bounding box center [406, 195] width 15 height 5
copy span "5,405.23"
click at [318, 197] on span "edit" at bounding box center [320, 197] width 5 height 5
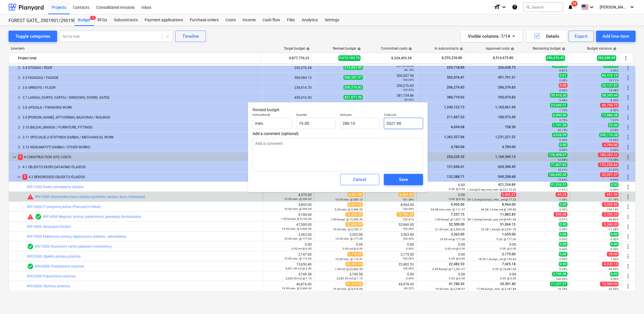
drag, startPoint x: 405, startPoint y: 126, endPoint x: 392, endPoint y: 126, distance: 13.1
click at [380, 126] on div "Unit (optional) mėn. Quantity 19.00 Unit price 280.10 Total cost 5321.99" at bounding box center [337, 121] width 175 height 21
paste input ",405.23"
click at [406, 176] on button "Save" at bounding box center [403, 179] width 39 height 11
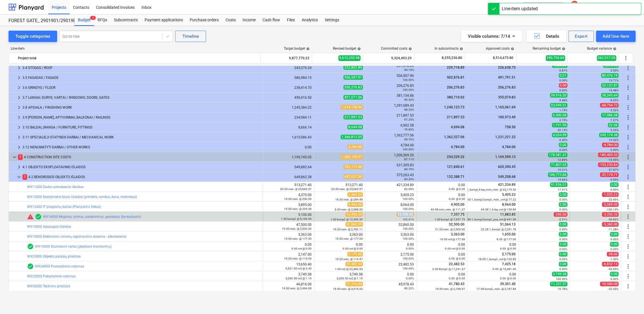
drag, startPoint x: 411, startPoint y: 214, endPoint x: 397, endPoint y: 214, distance: 14.5
click at [397, 214] on span "12,700.35" at bounding box center [405, 214] width 17 height 5
copy span "12,700.35"
click at [318, 216] on span "edit" at bounding box center [320, 217] width 5 height 5
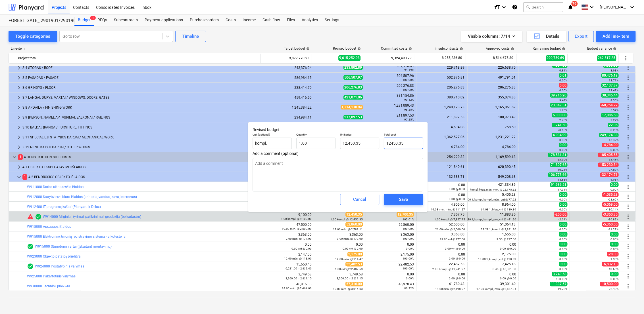
drag, startPoint x: 391, startPoint y: 145, endPoint x: 384, endPoint y: 145, distance: 6.2
click at [384, 145] on input "12450.35" at bounding box center [403, 143] width 39 height 11
paste input ",70"
click at [399, 200] on div "Save" at bounding box center [403, 199] width 9 height 7
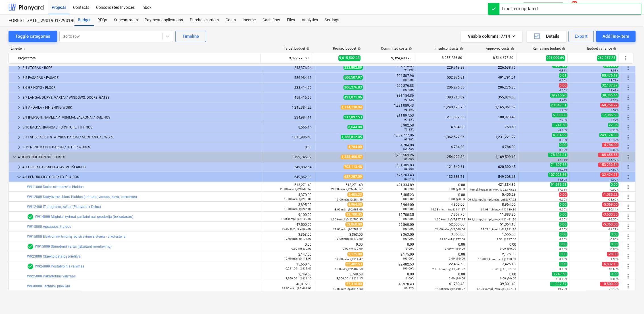
click at [18, 178] on span "keyboard_arrow_down" at bounding box center [19, 177] width 7 height 7
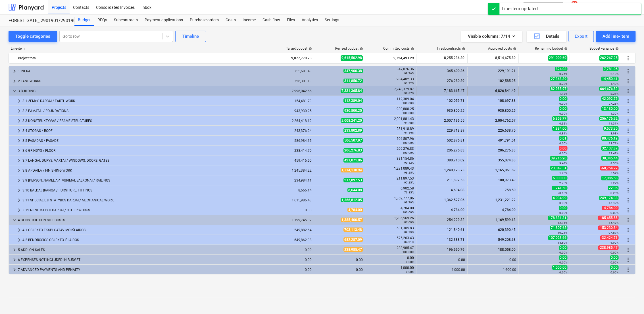
click at [14, 92] on span "keyboard_arrow_down" at bounding box center [14, 91] width 7 height 7
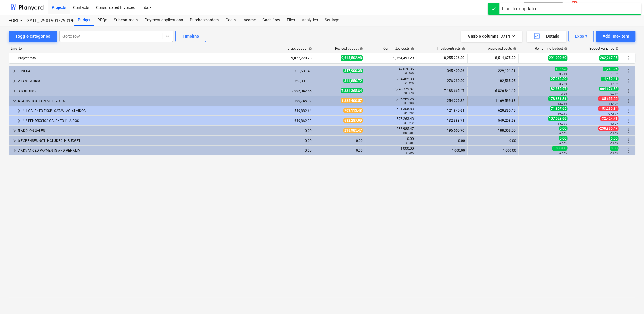
click at [17, 101] on span "keyboard_arrow_down" at bounding box center [14, 101] width 7 height 7
